Goal: Check status: Check status

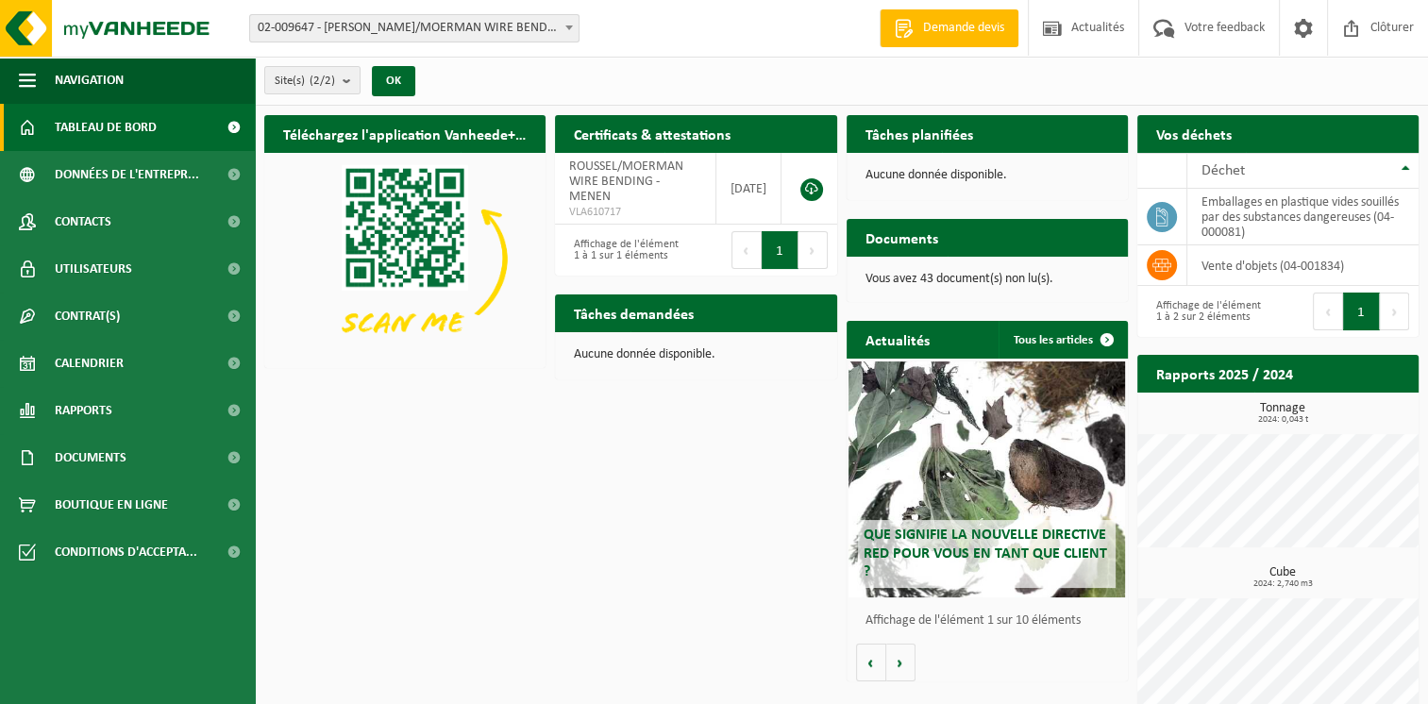
click at [410, 28] on span "02-009647 - [PERSON_NAME]/MOERMAN WIRE BENDING - MENEN" at bounding box center [414, 28] width 328 height 26
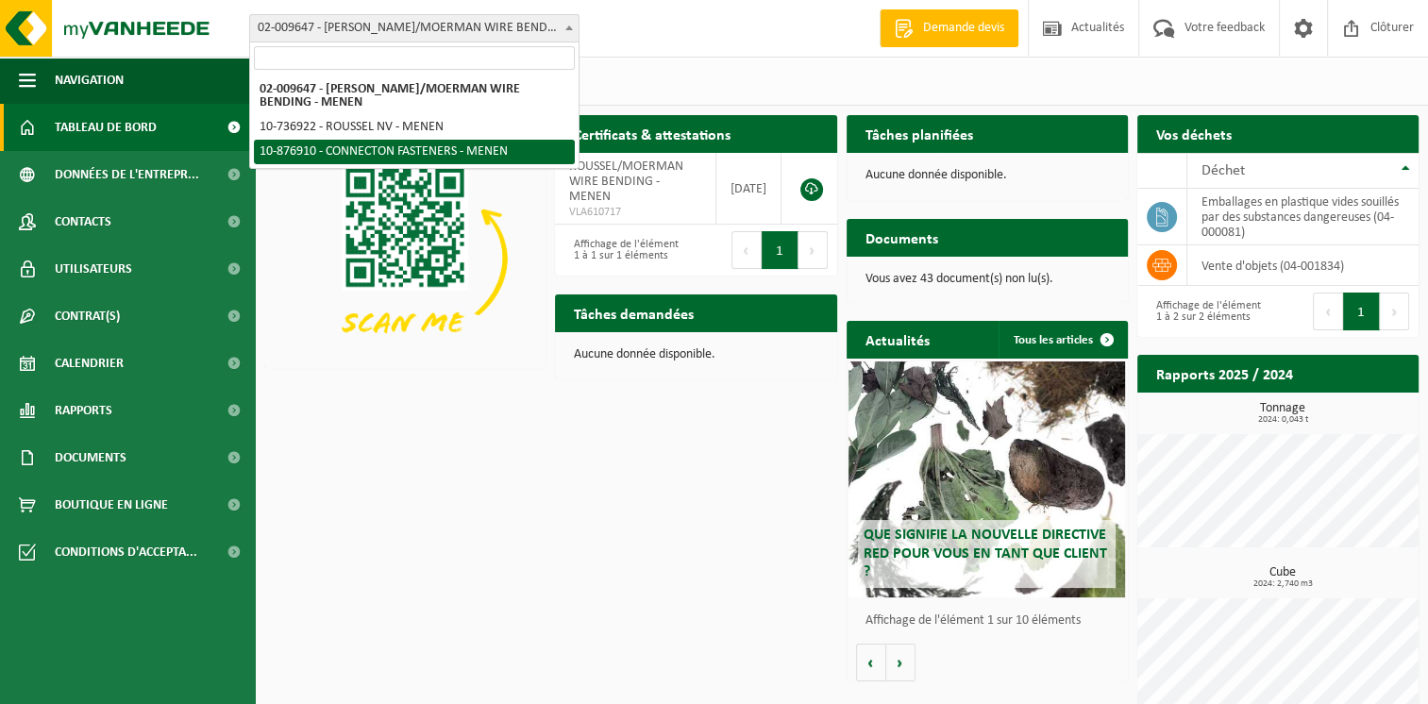
select select "107749"
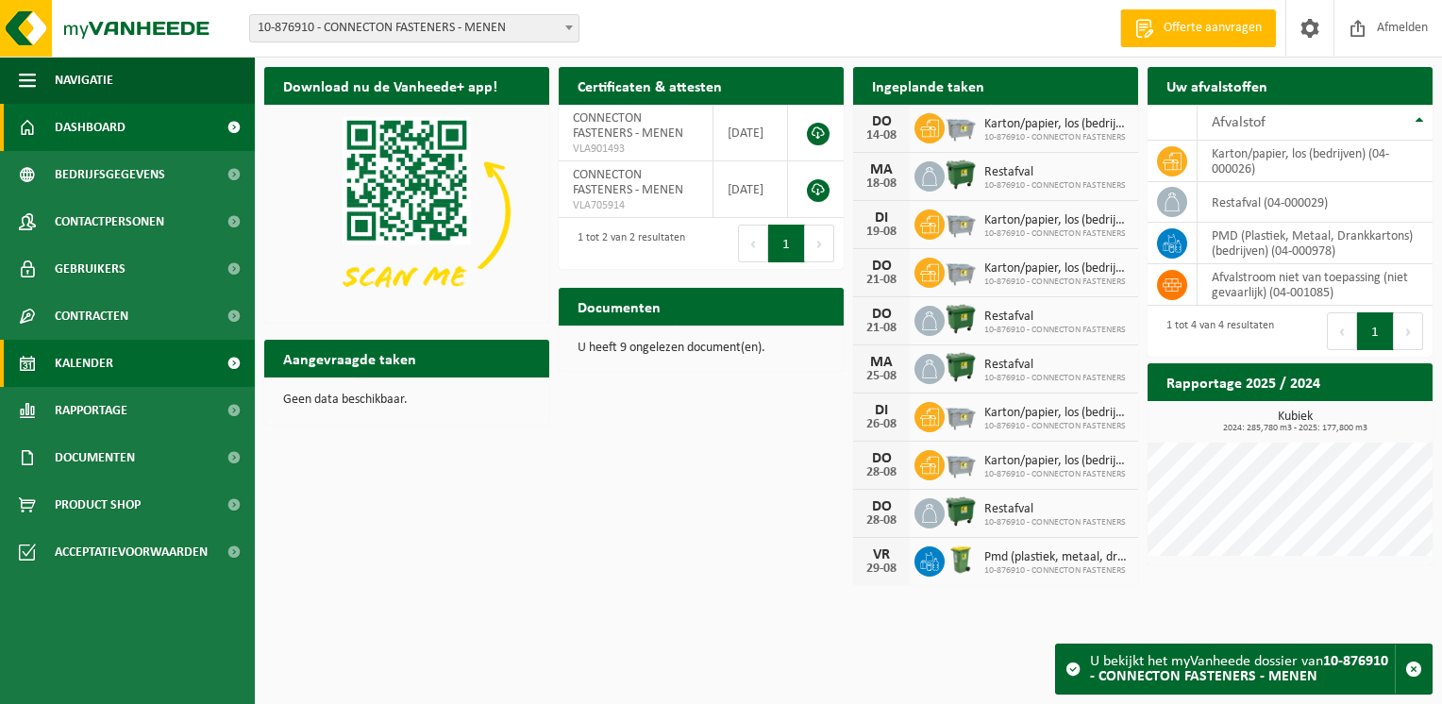
click at [129, 368] on link "Kalender" at bounding box center [127, 363] width 255 height 47
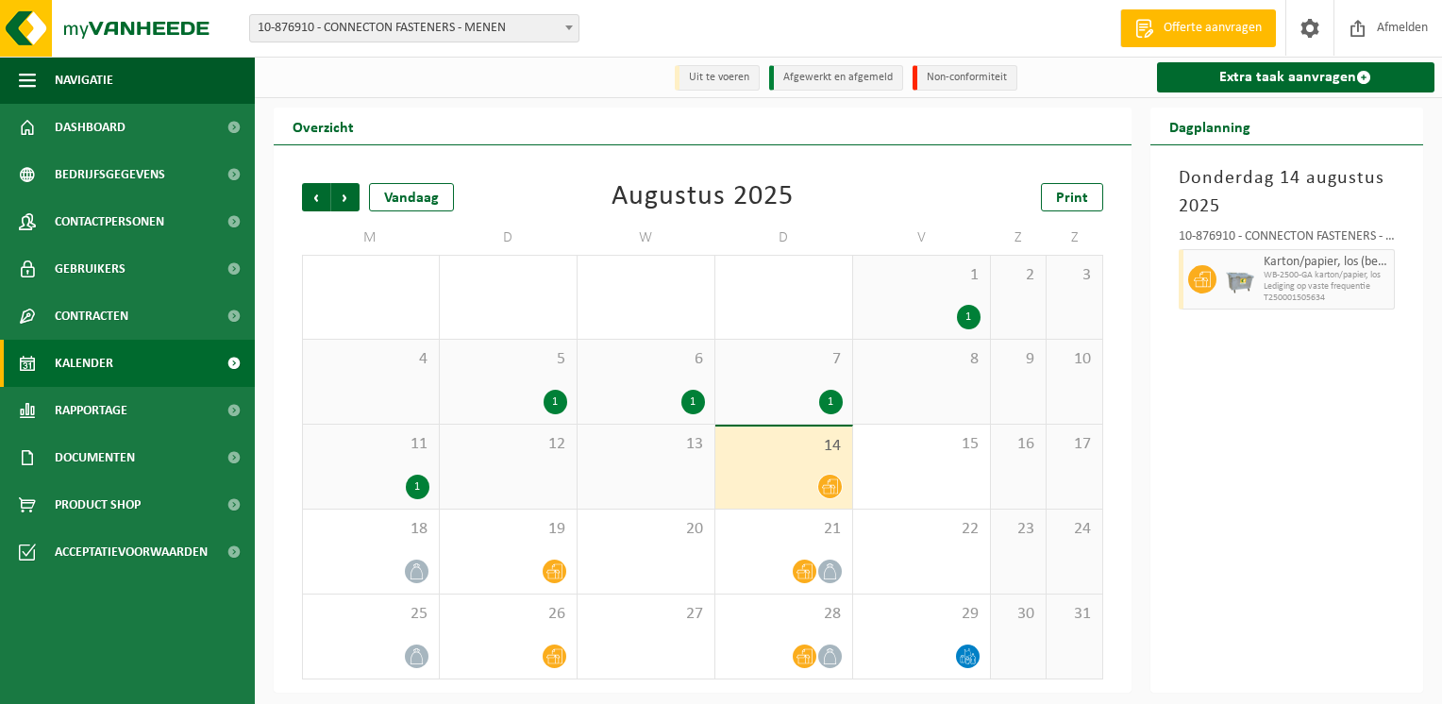
click at [795, 474] on div "14" at bounding box center [783, 468] width 137 height 82
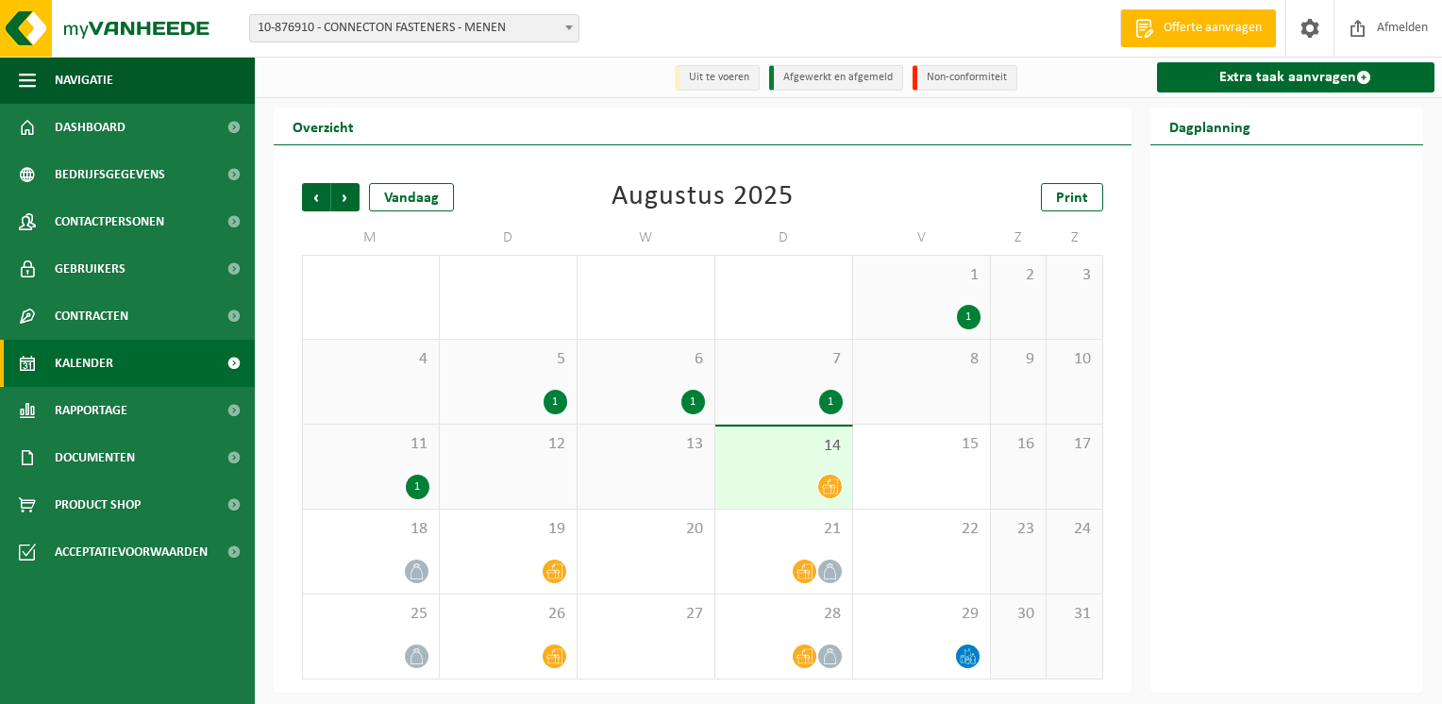
click at [800, 477] on div at bounding box center [784, 486] width 118 height 25
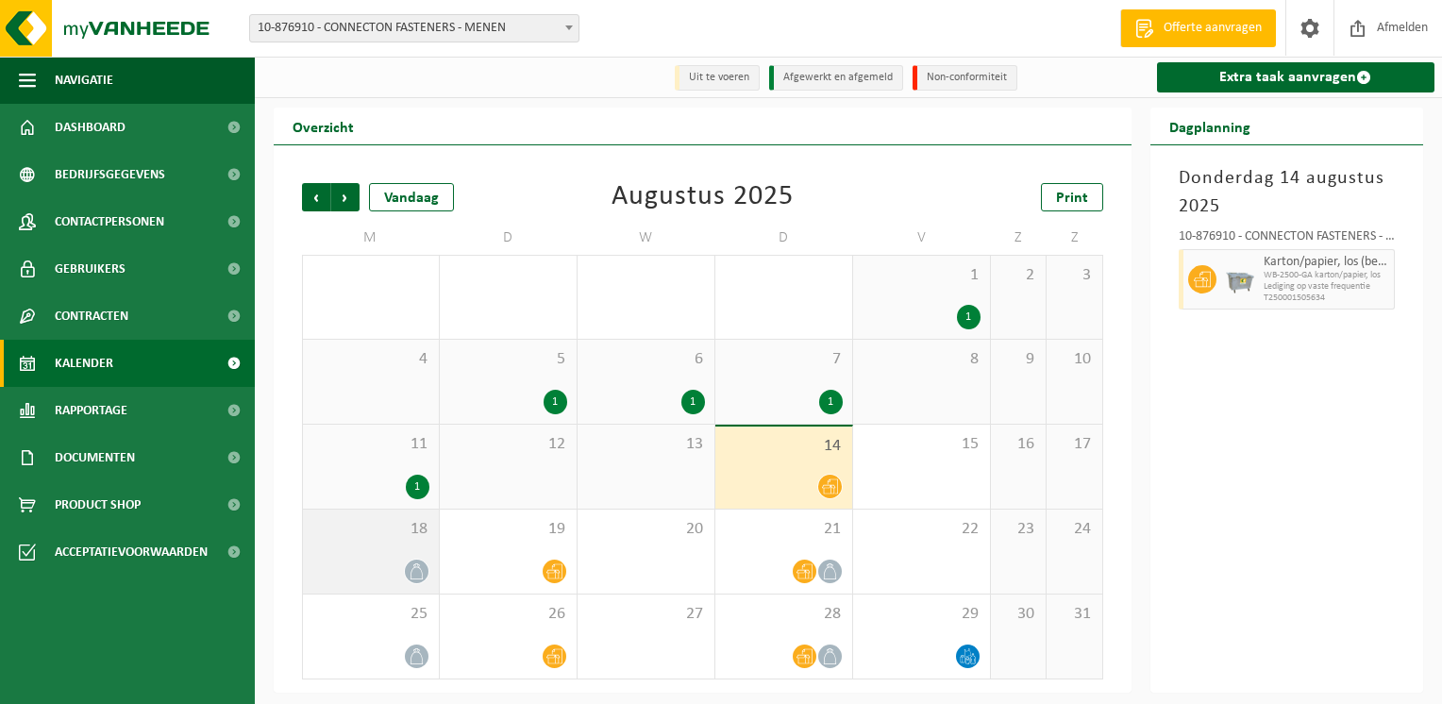
click at [396, 557] on div "18" at bounding box center [371, 552] width 136 height 84
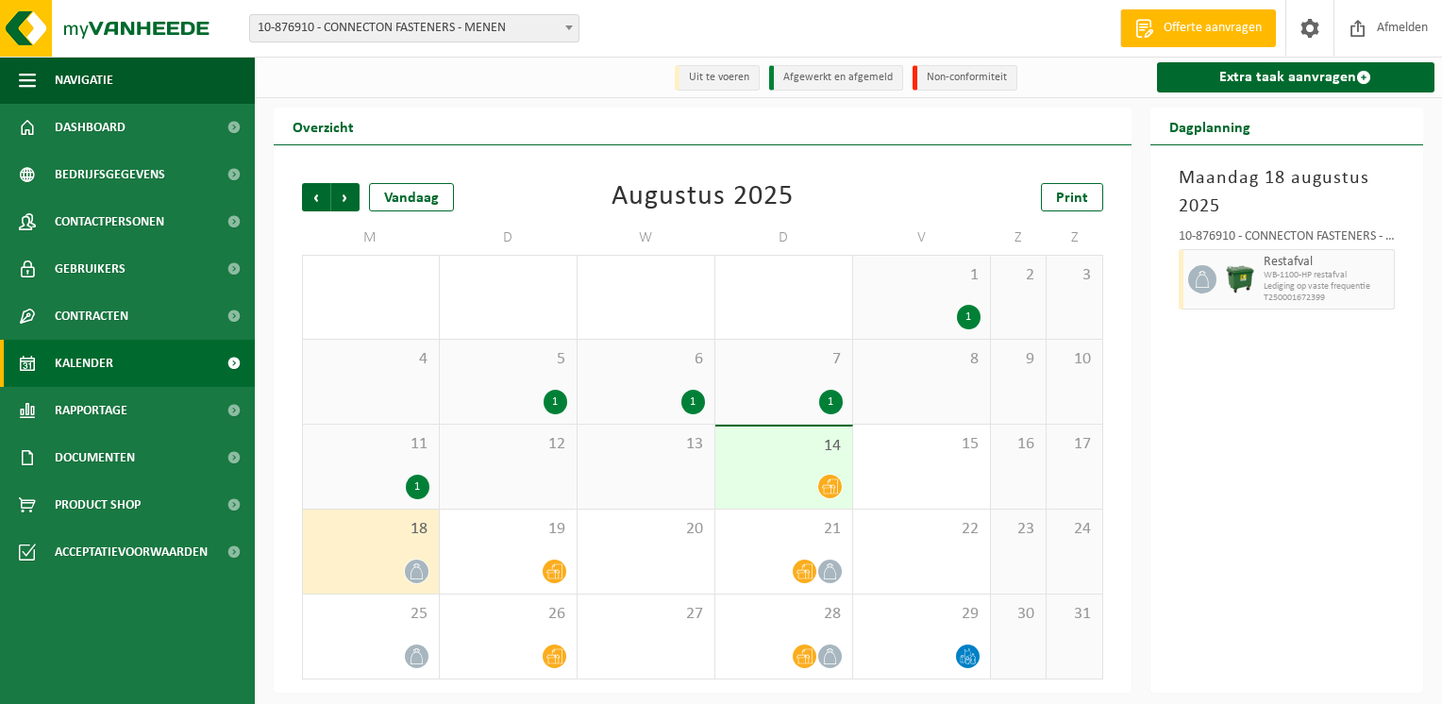
click at [1324, 474] on div "Maandag 18 augustus 2025 10-876910 - CONNECTON FASTENERS - MENEN Restafval WB-1…" at bounding box center [1287, 418] width 274 height 547
click at [541, 562] on div at bounding box center [508, 571] width 118 height 25
